Goal: Find contact information: Find contact information

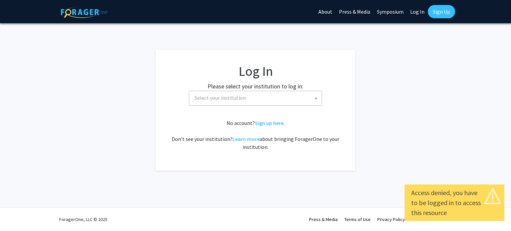
select select
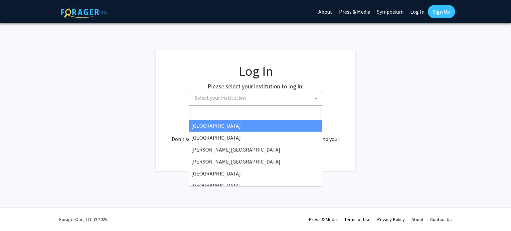
click at [316, 99] on b at bounding box center [316, 99] width 3 height 2
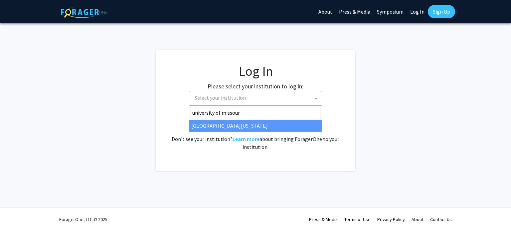
type input "university of missour"
select select "33"
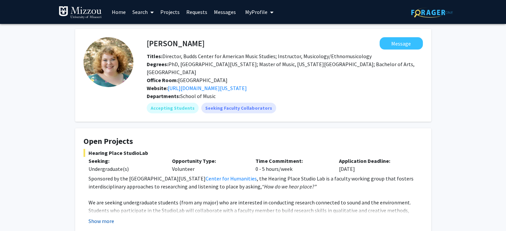
click at [97, 217] on button "Show more" at bounding box center [102, 221] width 26 height 8
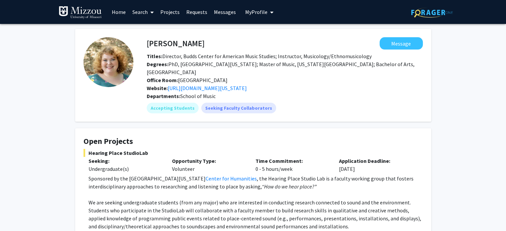
scroll to position [0, 0]
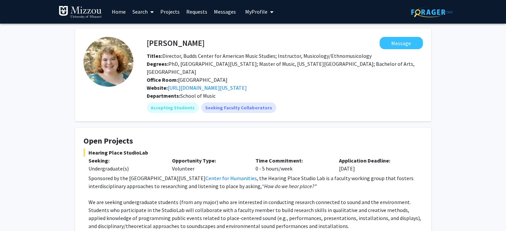
click at [151, 12] on icon at bounding box center [151, 11] width 3 height 5
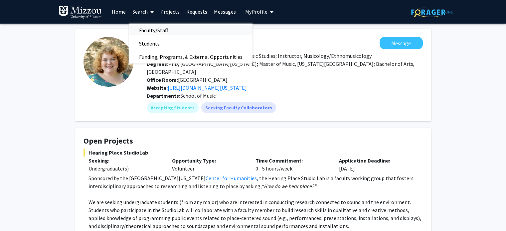
click at [148, 29] on span "Faculty/Staff" at bounding box center [153, 30] width 49 height 13
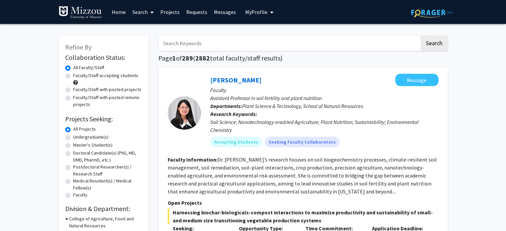
click at [186, 45] on input "Search Keywords" at bounding box center [288, 43] width 261 height 15
type input "[PERSON_NAME]"
click at [421, 36] on button "Search" at bounding box center [434, 43] width 27 height 15
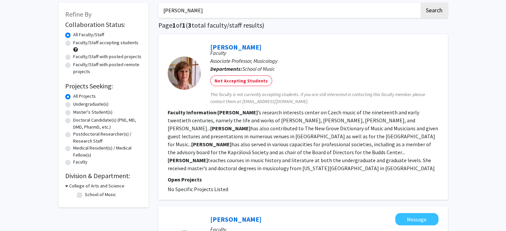
scroll to position [34, 0]
